Goal: Check status: Check status

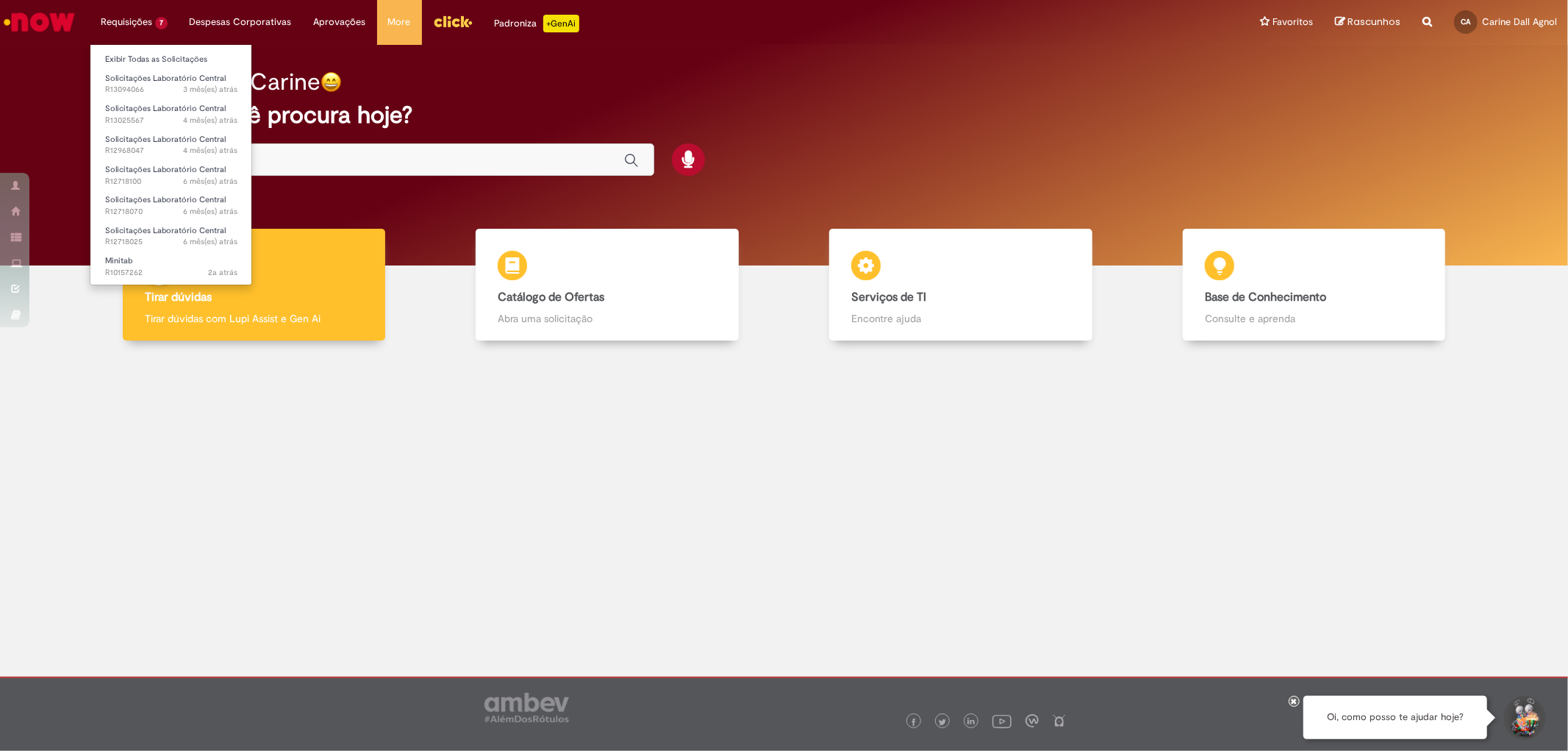
click at [134, 46] on ul "Exibir Todas as Solicitações Solicitações Laboratório Central 3 mês(es) atrás 3…" at bounding box center [170, 164] width 162 height 241
click at [130, 61] on link "Exibir Todas as Solicitações" at bounding box center [171, 60] width 161 height 16
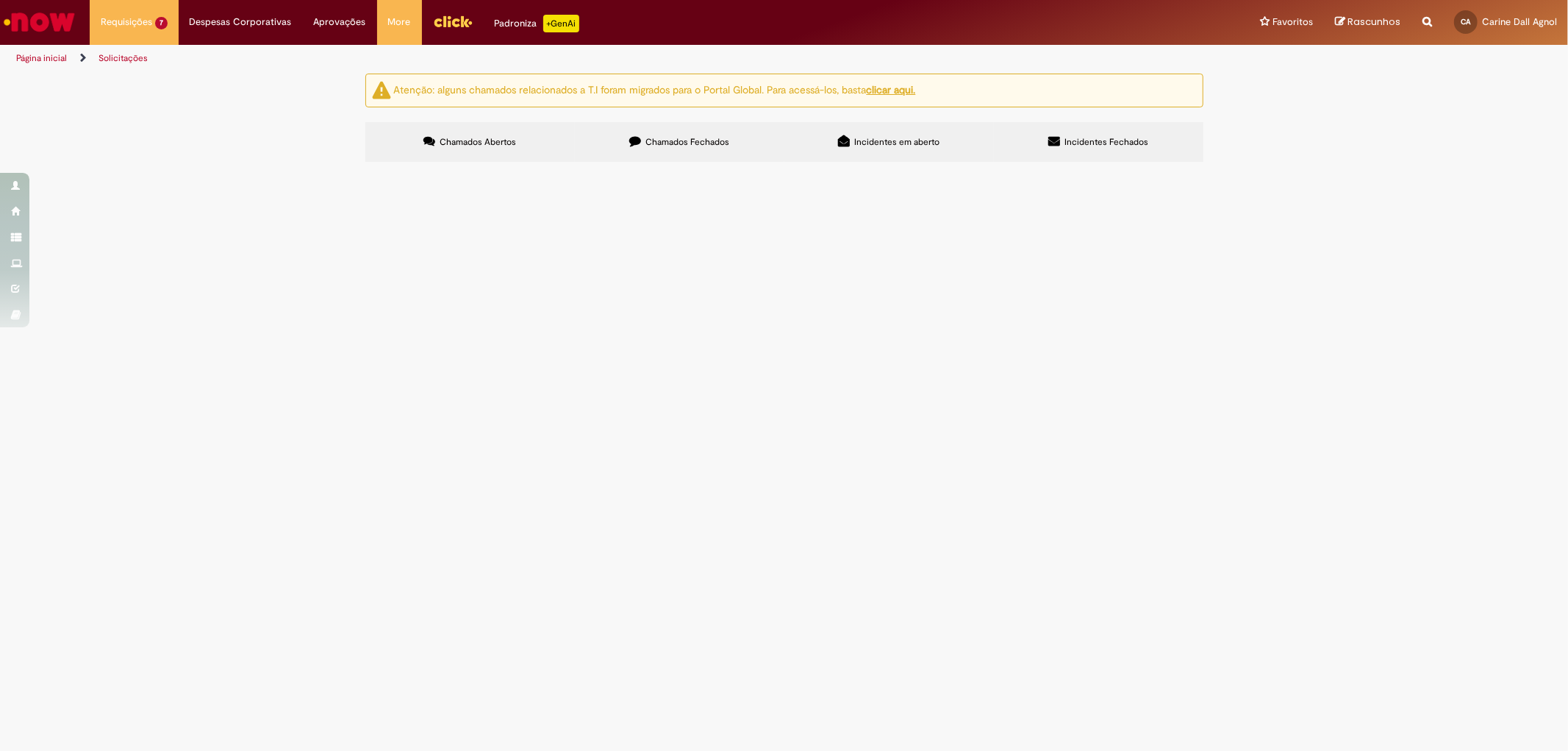
click at [675, 146] on span "Chamados Fechados" at bounding box center [687, 142] width 84 height 12
click at [0, 0] on span "Solicito o pagamento da locação dos cilindros de gases para a White Martins." at bounding box center [0, 0] width 0 height 0
click at [0, 0] on span "Solicitação de numerário" at bounding box center [0, 0] width 0 height 0
click at [474, 500] on body "Pular para o conteúdo da página Requisições 7 Exibir Todas as Solicitações Soli…" at bounding box center [784, 375] width 1568 height 751
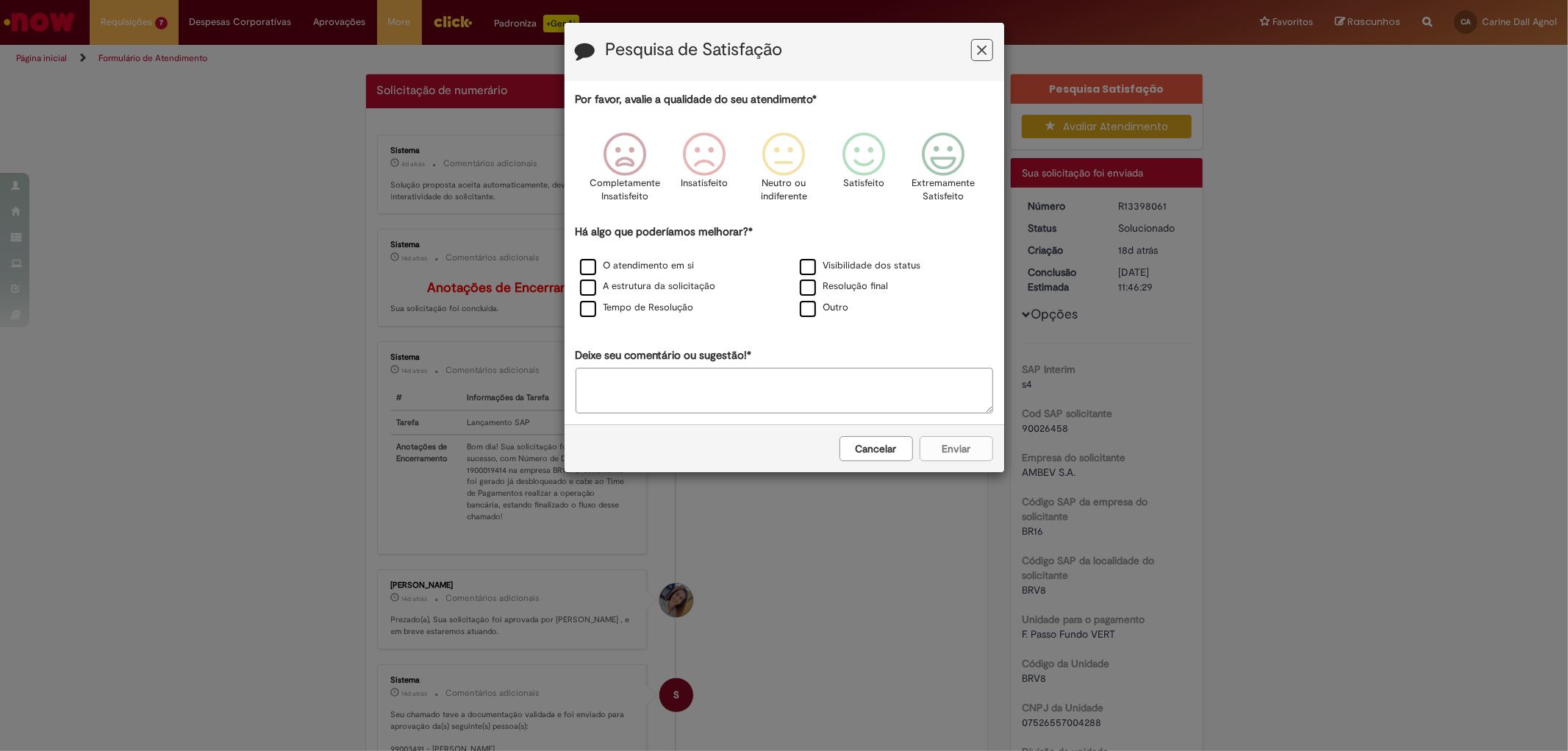
click at [976, 53] on button "Feedback" at bounding box center [982, 50] width 22 height 22
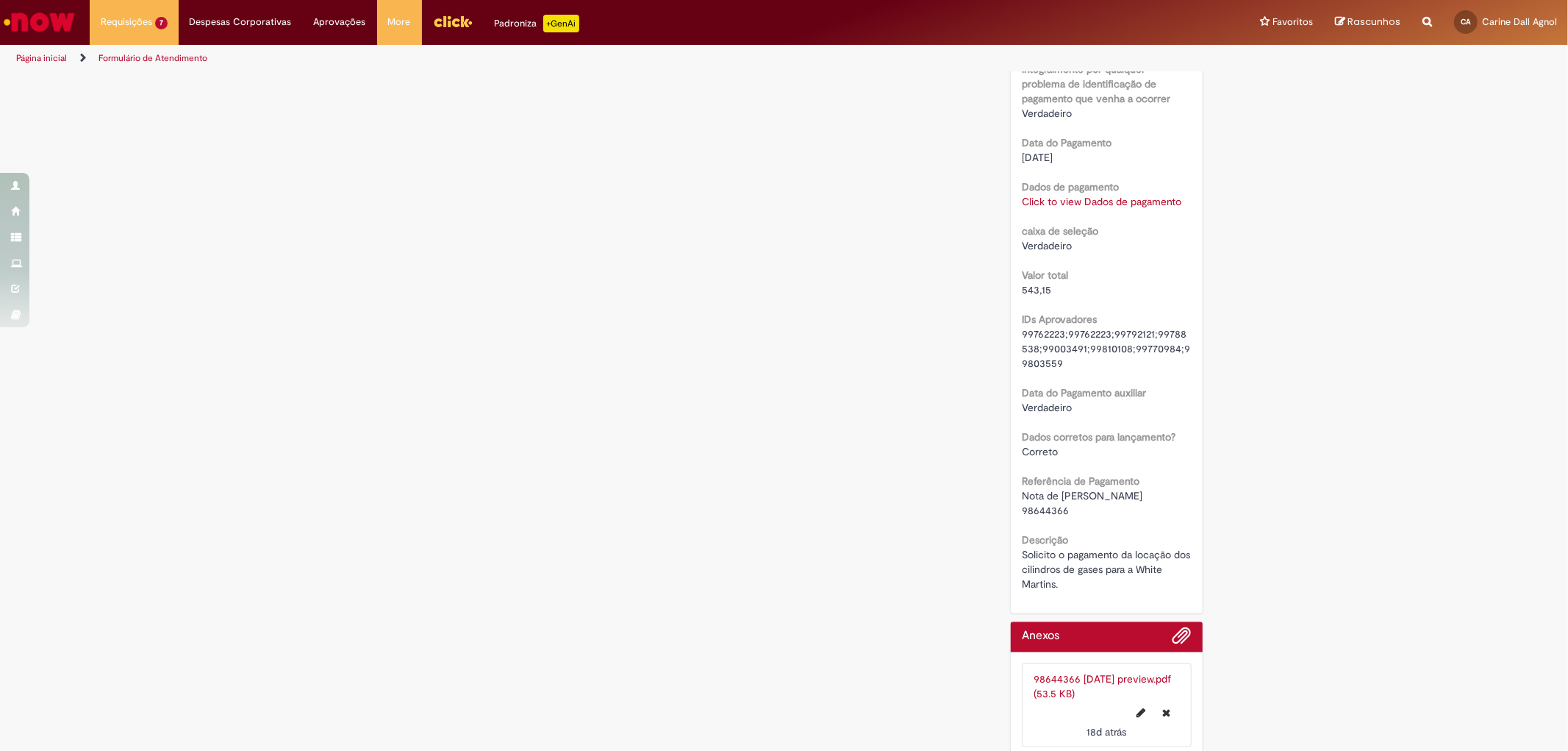
scroll to position [1114, 0]
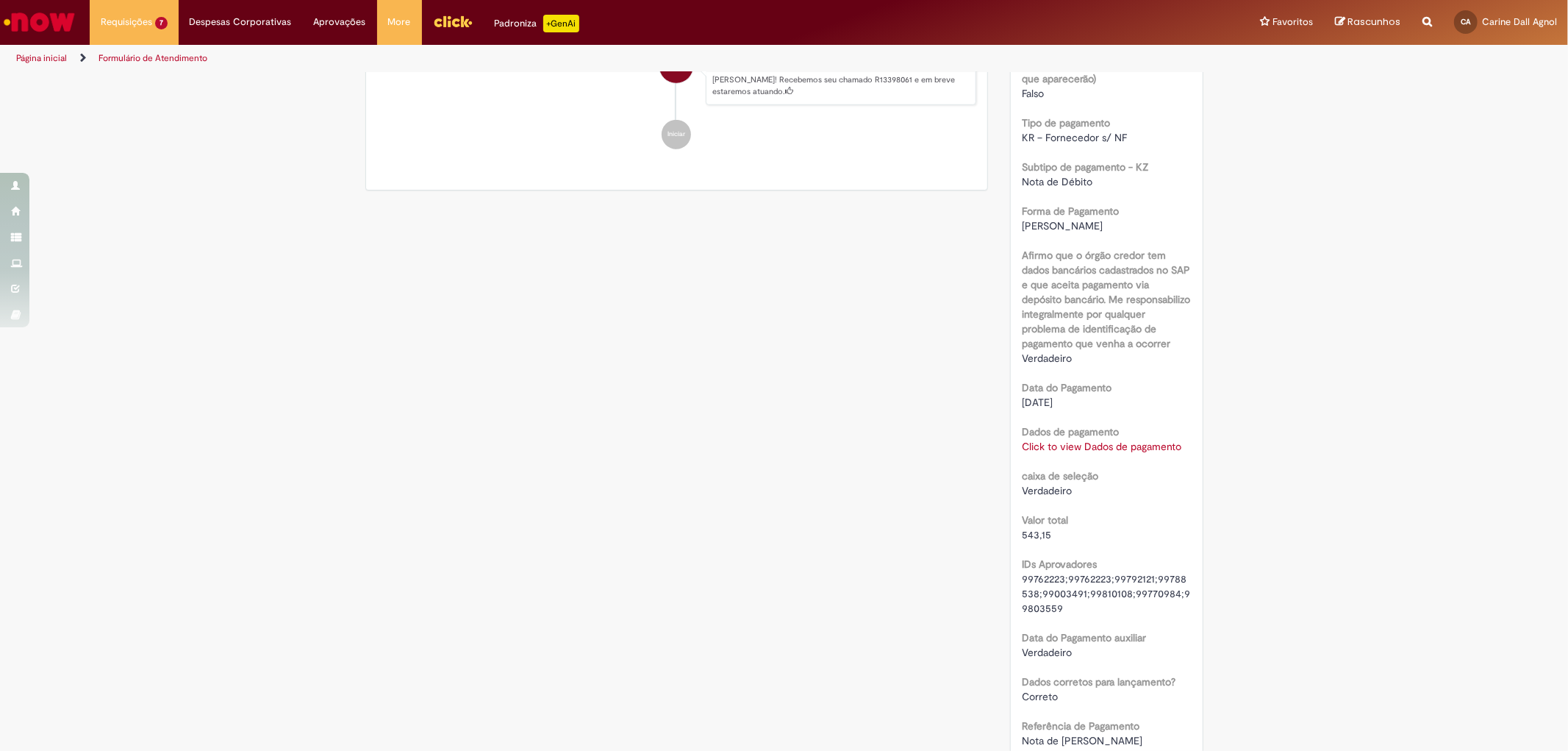
click at [1150, 449] on link "Click to view Dados de pagamento" at bounding box center [1102, 446] width 160 height 13
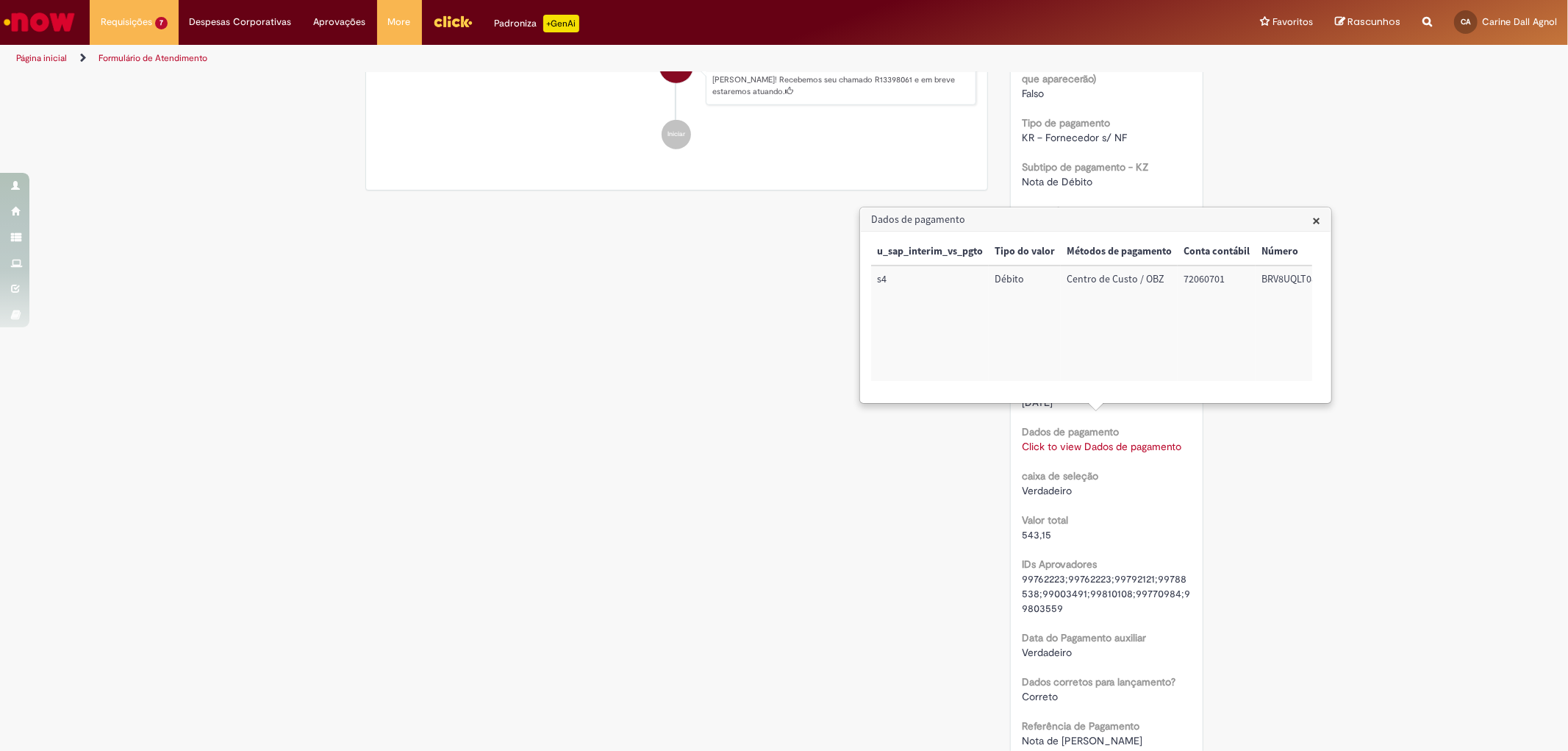
click at [1310, 219] on h3 "Dados de pagamento" at bounding box center [1095, 219] width 470 height 23
click at [1313, 220] on span "×" at bounding box center [1316, 220] width 8 height 20
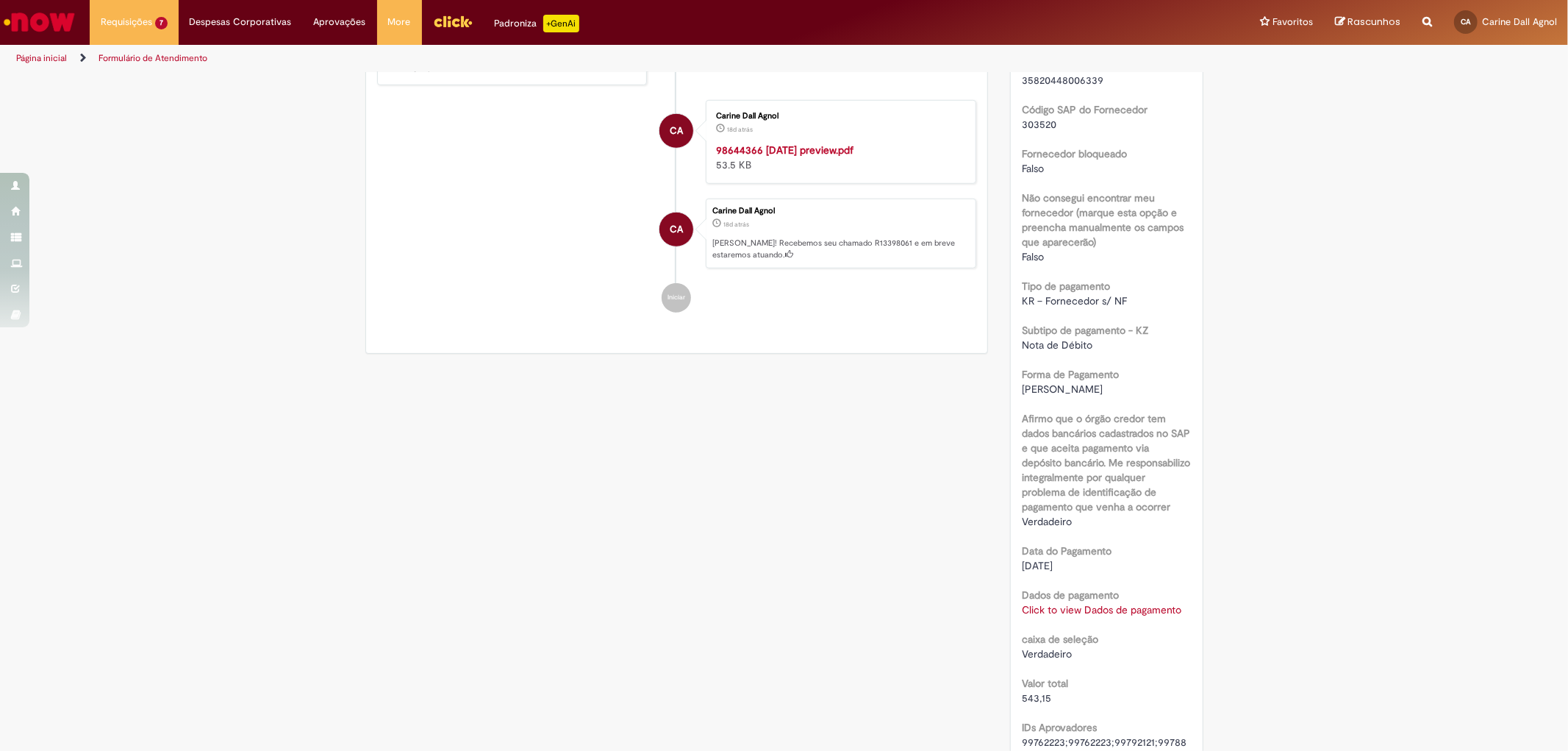
scroll to position [788, 0]
